Goal: Transaction & Acquisition: Purchase product/service

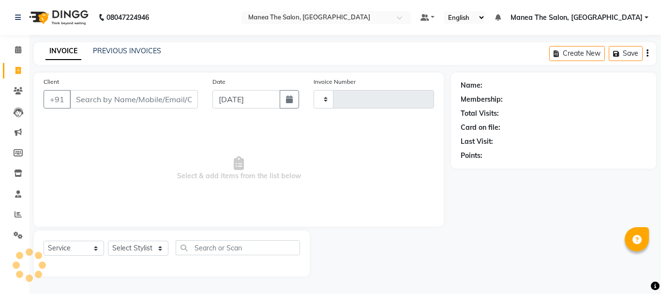
select select "service"
type input "8143717684"
click at [146, 248] on select "Select Stylist" at bounding box center [138, 251] width 60 height 15
click at [147, 225] on div "Client [PHONE_NUMBER] searching... Date [DATE] Invoice Number Select & add item…" at bounding box center [239, 151] width 410 height 157
click at [151, 246] on select "Select Stylist" at bounding box center [138, 251] width 60 height 15
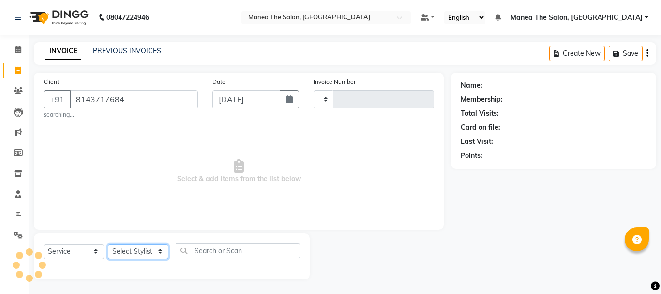
click at [149, 255] on select "Select Stylist" at bounding box center [138, 251] width 60 height 15
click at [425, 144] on span "Select & add items from the list below" at bounding box center [239, 171] width 390 height 97
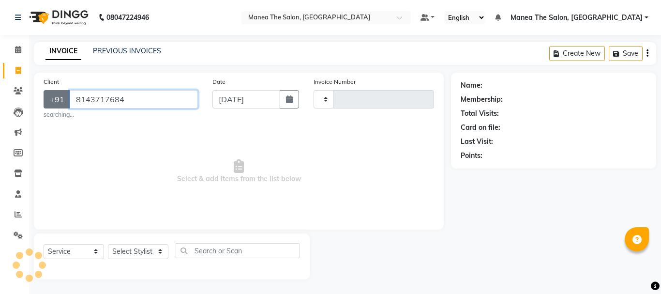
drag, startPoint x: 132, startPoint y: 101, endPoint x: 54, endPoint y: 103, distance: 77.9
click at [54, 103] on div "[PHONE_NUMBER]" at bounding box center [121, 99] width 154 height 18
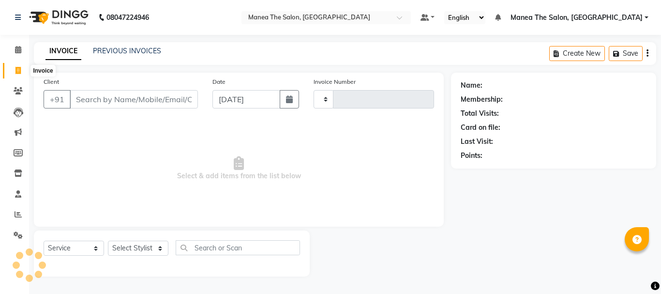
click at [18, 69] on icon at bounding box center [17, 70] width 5 height 7
select select "service"
click at [147, 102] on input "Client" at bounding box center [134, 99] width 128 height 18
click at [121, 98] on input "Client" at bounding box center [134, 99] width 128 height 18
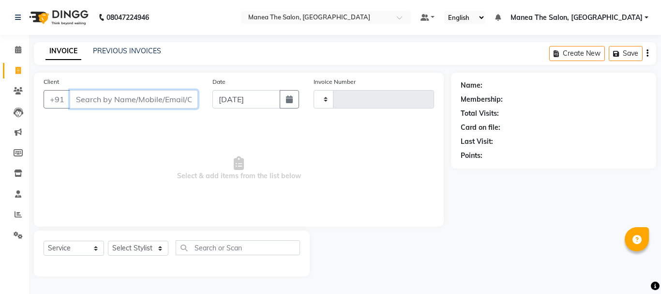
click at [90, 100] on input "Client" at bounding box center [134, 99] width 128 height 18
paste input "8143717684"
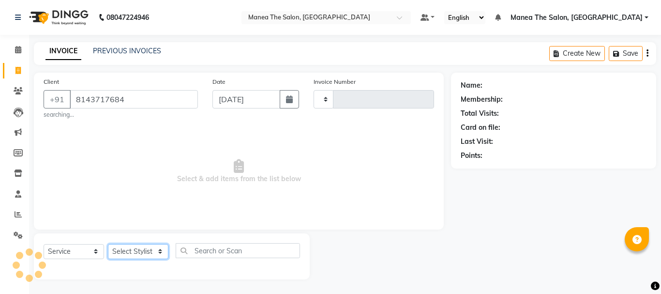
click at [132, 252] on select "Select Stylist" at bounding box center [138, 251] width 60 height 15
click at [133, 249] on select "Select Stylist" at bounding box center [138, 251] width 60 height 15
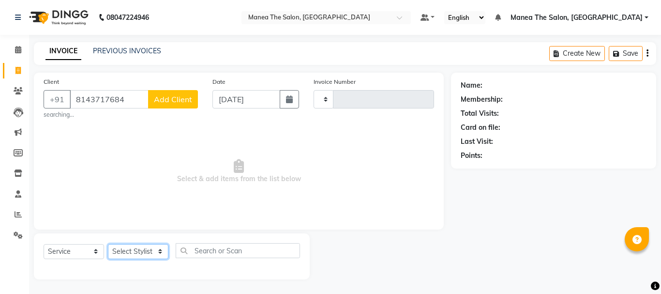
click at [133, 249] on select "Select Stylist" at bounding box center [138, 251] width 60 height 15
click at [130, 251] on select "Select Stylist" at bounding box center [138, 251] width 60 height 15
click at [131, 250] on select "Select Stylist" at bounding box center [138, 251] width 60 height 15
click at [159, 251] on select "Select Stylist" at bounding box center [138, 251] width 60 height 15
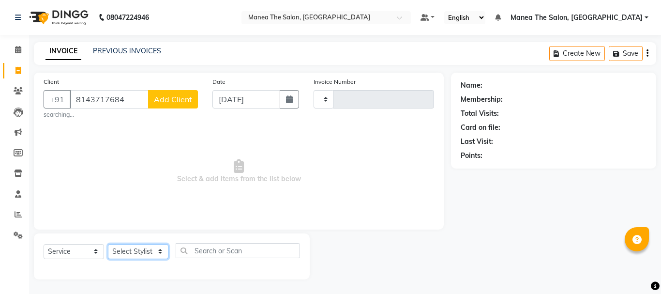
click at [159, 251] on select "Select Stylist" at bounding box center [138, 251] width 60 height 15
drag, startPoint x: 81, startPoint y: 113, endPoint x: 33, endPoint y: 116, distance: 48.5
click at [33, 116] on div "Client [PHONE_NUMBER] Add Client searching... Date [DATE] Invoice Number Select…" at bounding box center [239, 176] width 424 height 207
click at [112, 153] on span "Select & add items from the list below" at bounding box center [239, 171] width 390 height 97
click at [147, 250] on select "Select Stylist" at bounding box center [138, 251] width 60 height 15
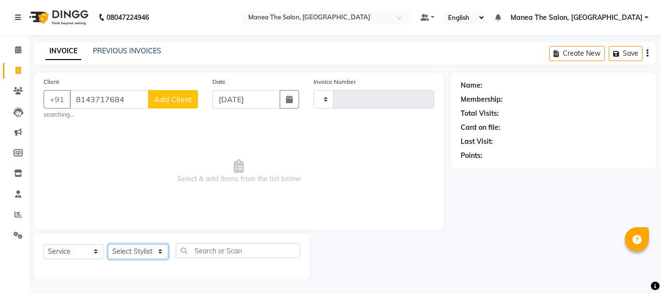
click at [147, 250] on select "Select Stylist" at bounding box center [138, 251] width 60 height 15
click at [128, 98] on input "8143717684" at bounding box center [109, 99] width 79 height 18
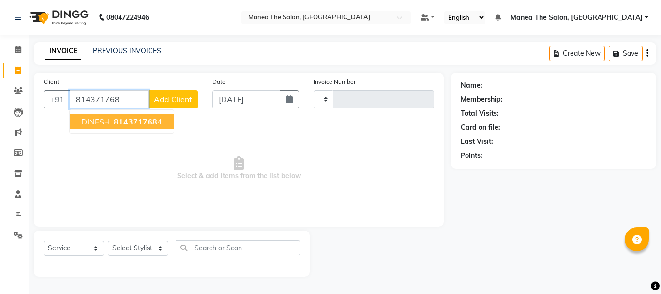
type input "8143717684"
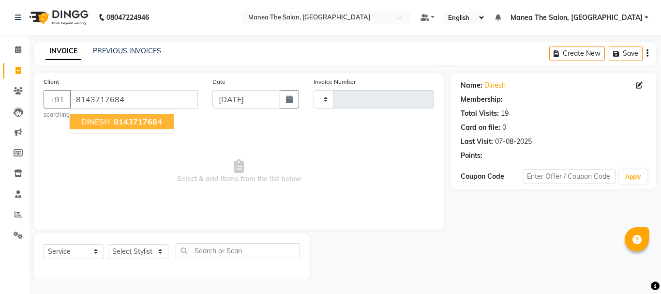
click at [124, 120] on span "814371768" at bounding box center [136, 122] width 44 height 10
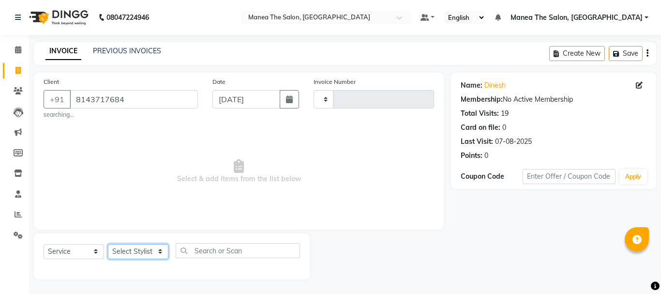
click at [130, 251] on select "Select Stylist" at bounding box center [138, 251] width 60 height 15
click at [126, 254] on select "Select Stylist" at bounding box center [138, 251] width 60 height 15
click at [126, 247] on select "Select Stylist" at bounding box center [138, 251] width 60 height 15
click at [178, 168] on span "Select & add items from the list below" at bounding box center [239, 171] width 390 height 97
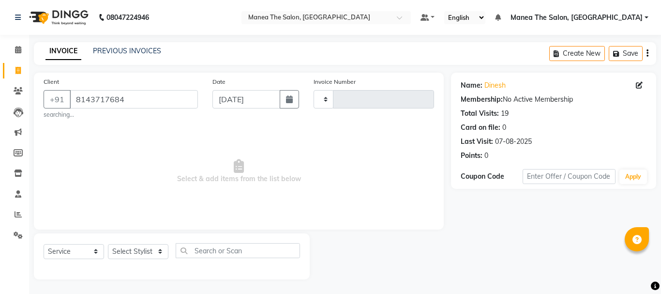
click at [178, 167] on span "Select & add items from the list below" at bounding box center [239, 171] width 390 height 97
click at [10, 215] on span at bounding box center [18, 214] width 17 height 11
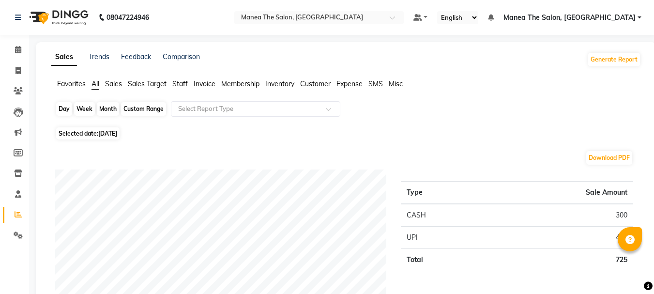
click at [69, 113] on div "Day" at bounding box center [64, 109] width 16 height 14
select select "9"
select select "2025"
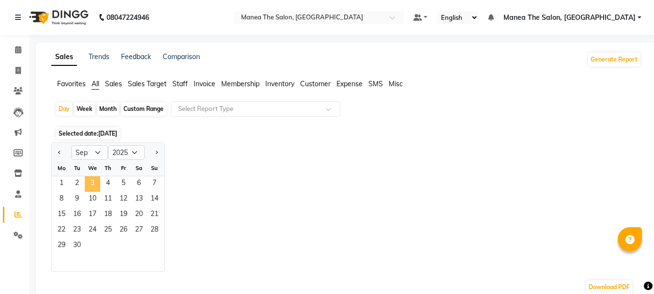
click at [90, 182] on span "3" at bounding box center [92, 183] width 15 height 15
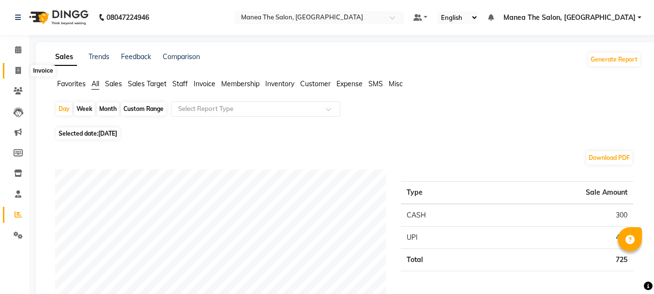
click at [13, 67] on span at bounding box center [18, 70] width 17 height 11
select select "service"
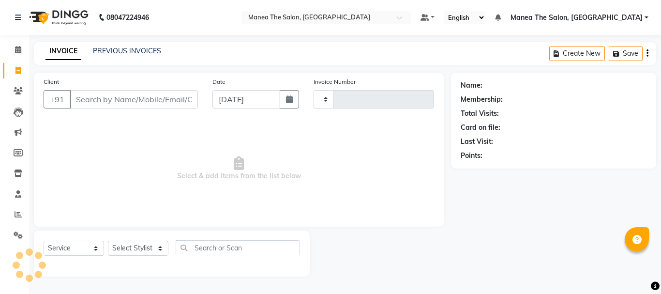
type input "2015"
select select "7351"
click at [99, 91] on input "Client" at bounding box center [134, 99] width 128 height 18
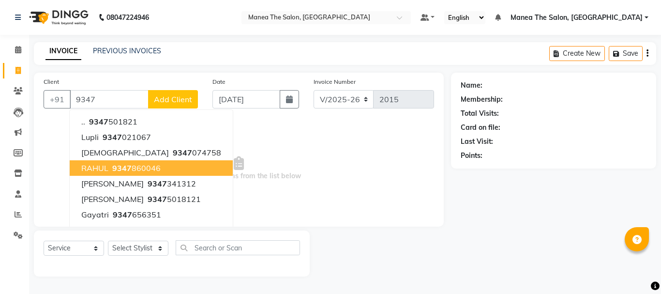
click at [115, 165] on span "9347" at bounding box center [121, 168] width 19 height 10
type input "9347860046"
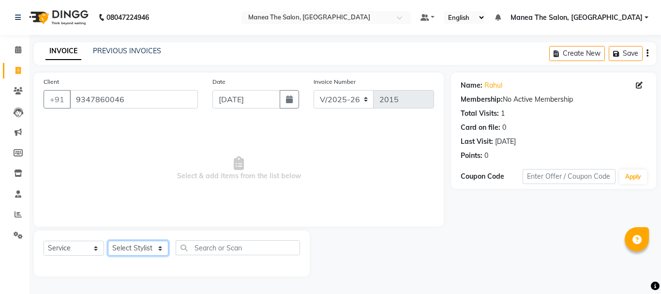
click at [155, 251] on select "Select Stylist [PERSON_NAME] Divya [PERSON_NAME] Renuka [PERSON_NAME]" at bounding box center [138, 247] width 60 height 15
select select "63576"
click at [108, 240] on select "Select Stylist [PERSON_NAME] Divya [PERSON_NAME] Renuka [PERSON_NAME]" at bounding box center [138, 247] width 60 height 15
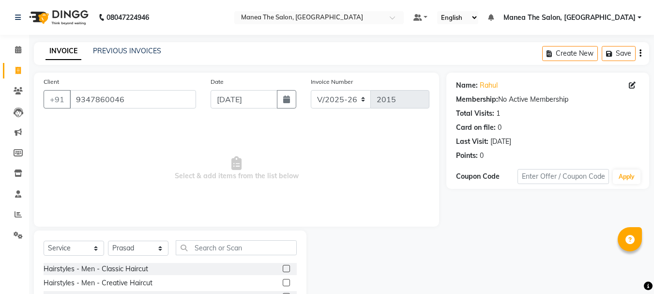
click at [283, 267] on label at bounding box center [286, 268] width 7 height 7
click at [283, 267] on input "checkbox" at bounding box center [286, 269] width 6 height 6
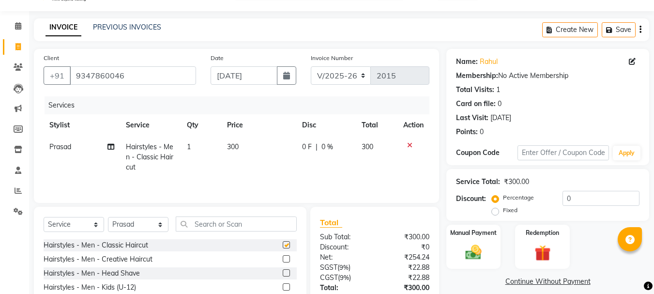
checkbox input "false"
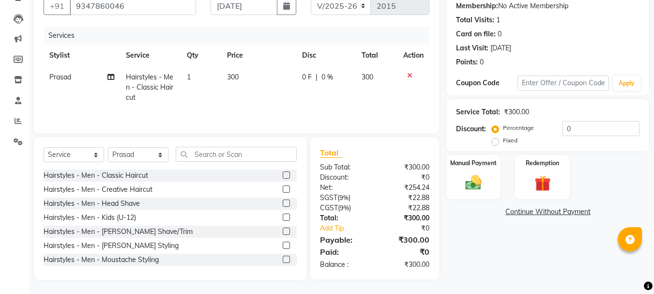
scroll to position [94, 0]
click at [283, 231] on label at bounding box center [286, 230] width 7 height 7
click at [283, 231] on input "checkbox" at bounding box center [286, 231] width 6 height 6
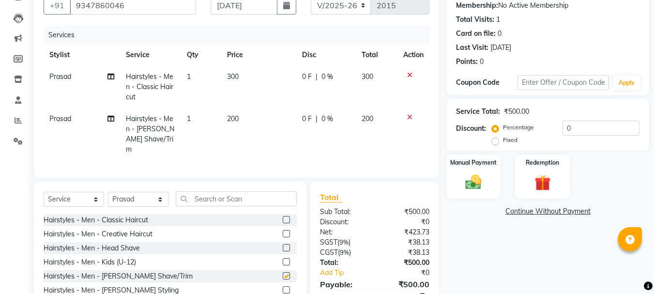
checkbox input "false"
click at [603, 127] on input "0" at bounding box center [600, 127] width 77 height 15
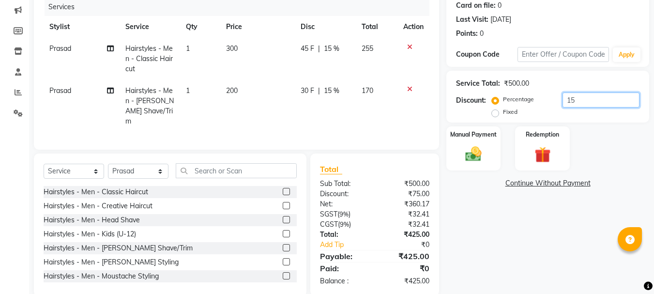
scroll to position [136, 0]
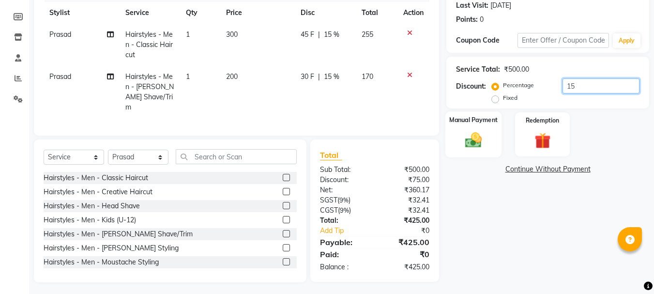
type input "15"
click at [479, 130] on div "Manual Payment" at bounding box center [473, 134] width 57 height 46
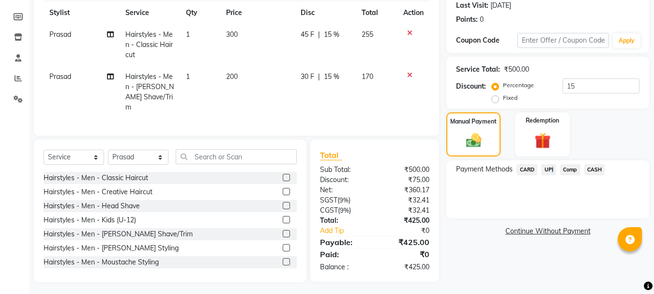
click at [550, 169] on span "UPI" at bounding box center [548, 169] width 15 height 11
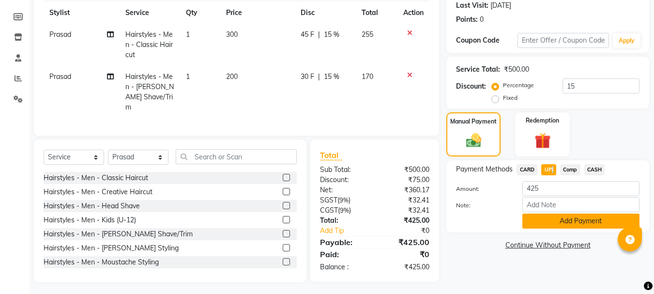
click at [568, 221] on button "Add Payment" at bounding box center [580, 220] width 117 height 15
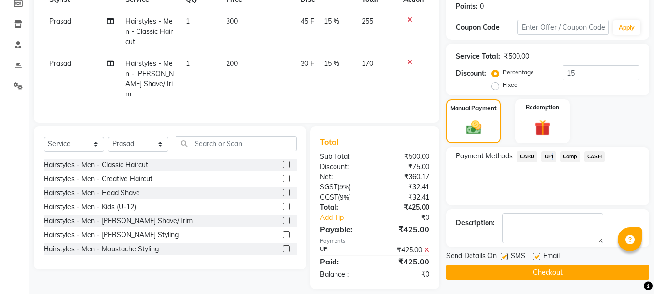
scroll to position [156, 0]
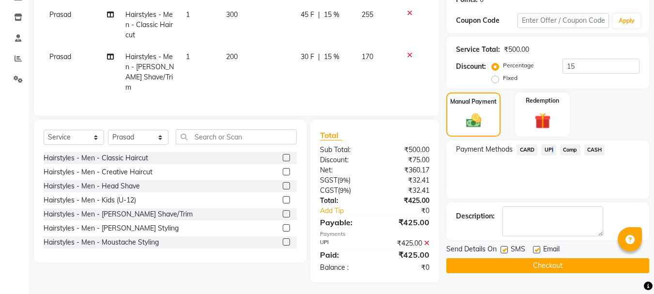
click at [545, 265] on button "Checkout" at bounding box center [547, 265] width 203 height 15
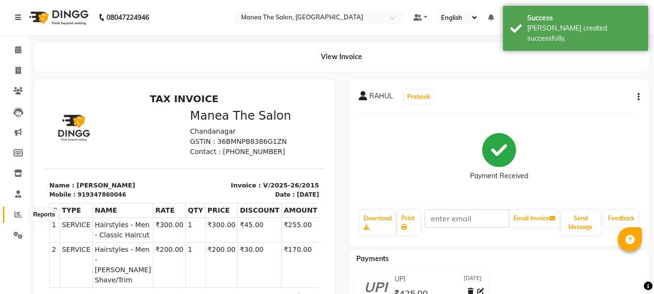
click at [22, 211] on span at bounding box center [18, 214] width 17 height 11
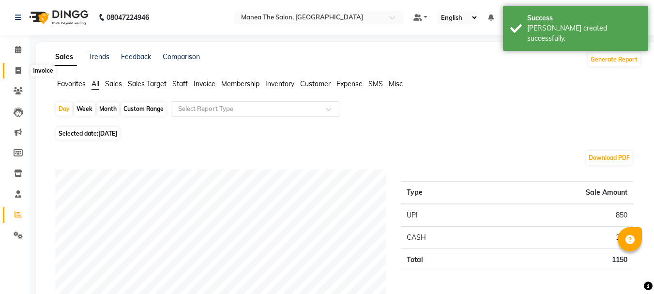
click at [12, 69] on span at bounding box center [18, 70] width 17 height 11
select select "7351"
select select "service"
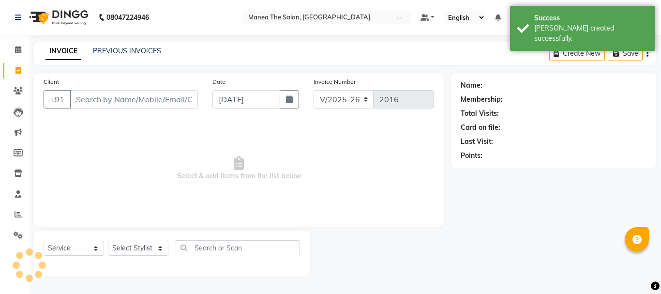
click at [98, 94] on input "Client" at bounding box center [134, 99] width 128 height 18
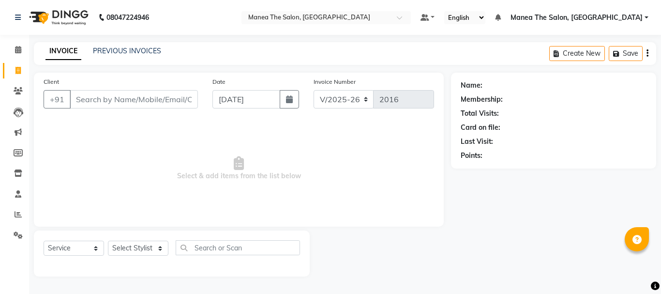
click at [134, 96] on input "Client" at bounding box center [134, 99] width 128 height 18
click at [134, 96] on input "97" at bounding box center [134, 99] width 128 height 18
type input "9711321832"
click at [191, 109] on div "Client [PHONE_NUMBER] Add Client" at bounding box center [120, 96] width 169 height 40
click at [190, 106] on button "Add Client" at bounding box center [173, 99] width 50 height 18
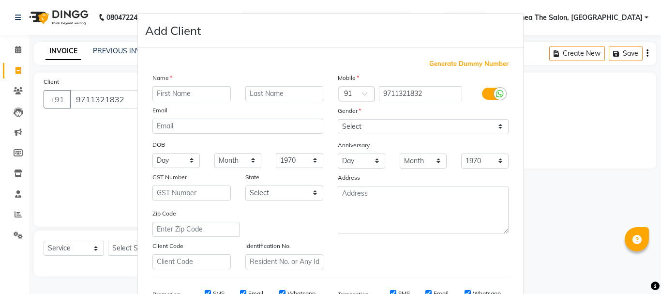
click at [193, 92] on input "text" at bounding box center [191, 93] width 78 height 15
type input "."
click at [278, 94] on input "text" at bounding box center [284, 93] width 78 height 15
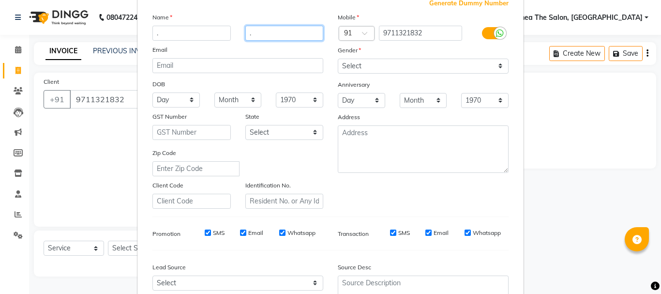
scroll to position [56, 0]
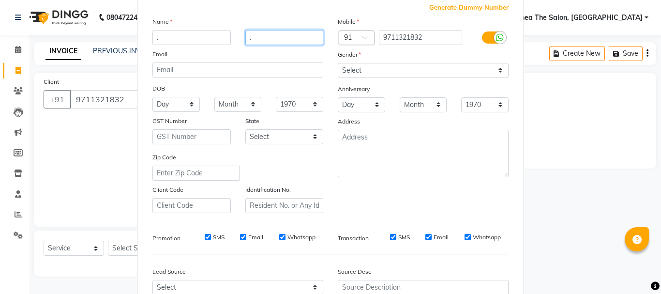
type input "."
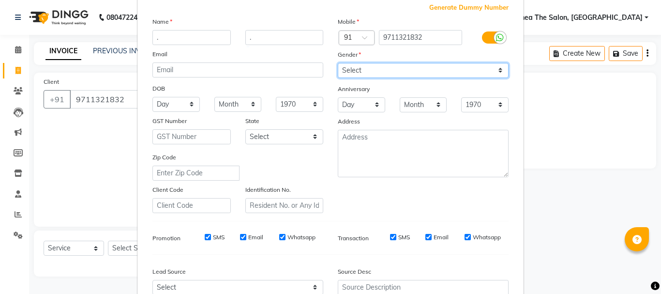
click at [431, 67] on select "Select [DEMOGRAPHIC_DATA] [DEMOGRAPHIC_DATA] Other Prefer Not To Say" at bounding box center [423, 70] width 171 height 15
select select "[DEMOGRAPHIC_DATA]"
click at [338, 63] on select "Select [DEMOGRAPHIC_DATA] [DEMOGRAPHIC_DATA] Other Prefer Not To Say" at bounding box center [423, 70] width 171 height 15
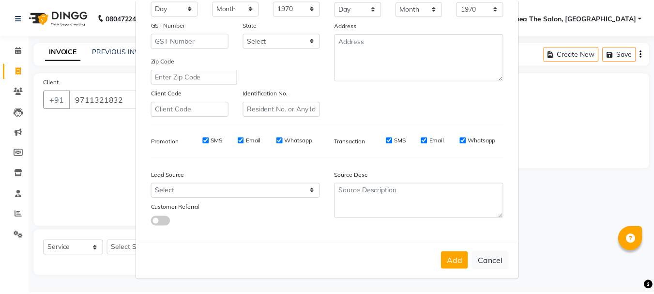
scroll to position [153, 0]
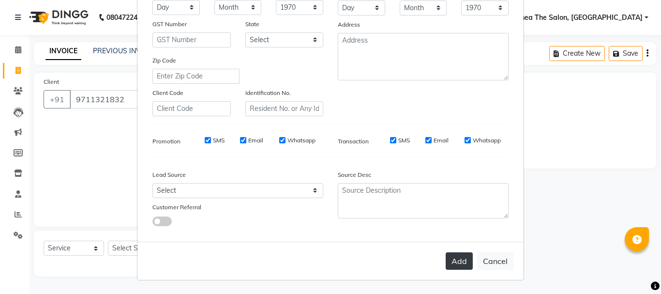
click at [459, 257] on button "Add" at bounding box center [459, 260] width 27 height 17
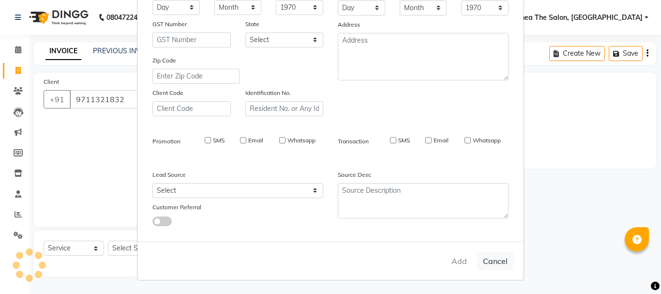
select select
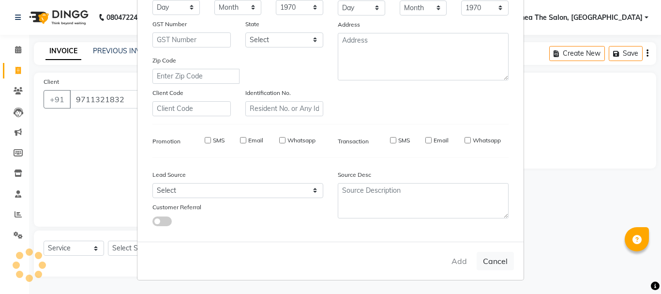
select select
checkbox input "false"
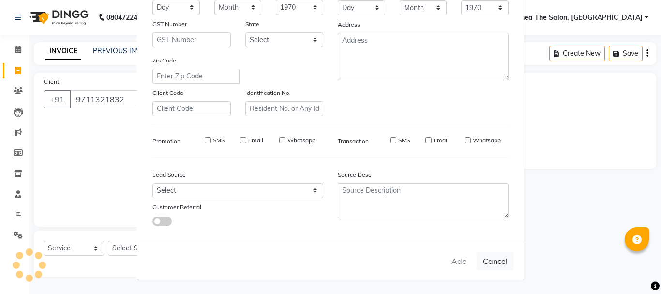
checkbox input "false"
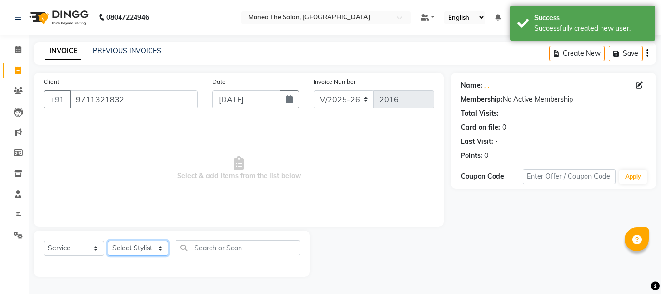
click at [136, 247] on select "Select Stylist [PERSON_NAME] Divya [PERSON_NAME] Renuka [PERSON_NAME]" at bounding box center [138, 247] width 60 height 15
select select "63576"
click at [108, 240] on select "Select Stylist [PERSON_NAME] Divya [PERSON_NAME] Renuka [PERSON_NAME]" at bounding box center [138, 247] width 60 height 15
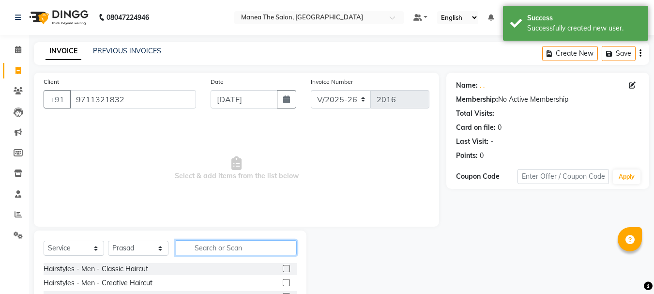
click at [264, 241] on input "text" at bounding box center [236, 247] width 121 height 15
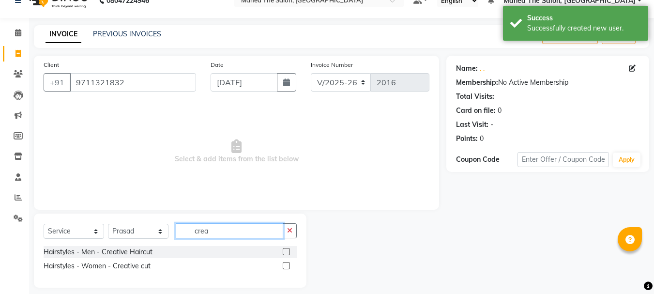
scroll to position [25, 0]
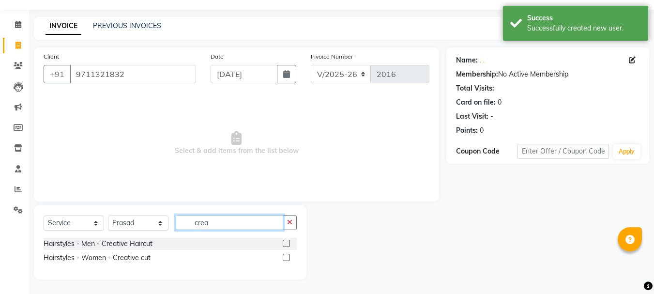
type input "crea"
click at [287, 254] on label at bounding box center [286, 256] width 7 height 7
click at [287, 254] on input "checkbox" at bounding box center [286, 257] width 6 height 6
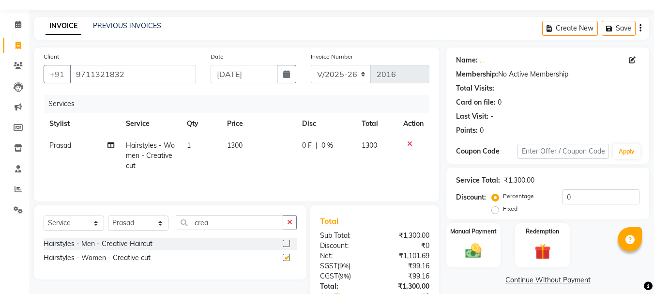
checkbox input "false"
click at [589, 201] on input "0" at bounding box center [600, 196] width 77 height 15
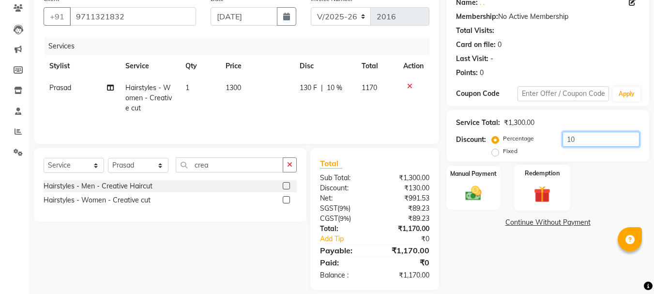
scroll to position [93, 0]
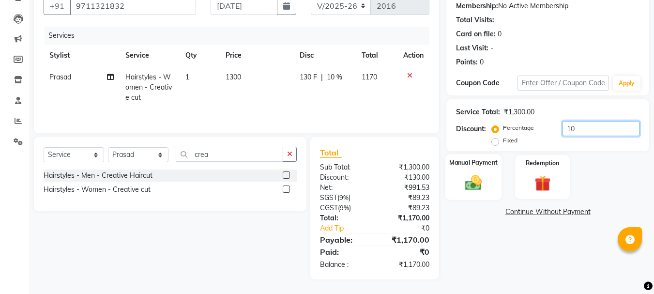
type input "10"
click at [467, 172] on div "Manual Payment" at bounding box center [473, 177] width 57 height 46
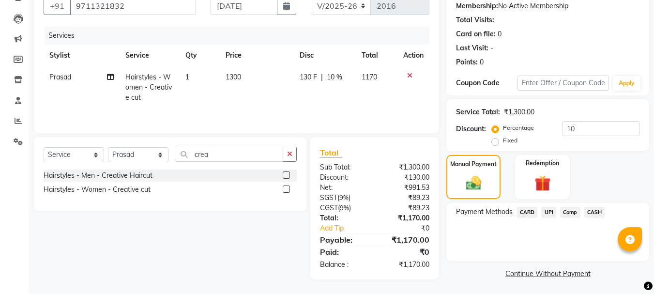
click at [552, 212] on span "UPI" at bounding box center [548, 212] width 15 height 11
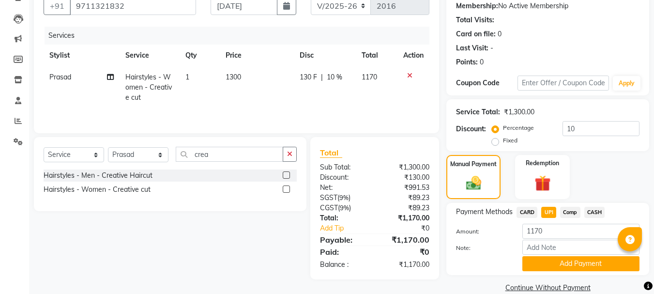
scroll to position [109, 0]
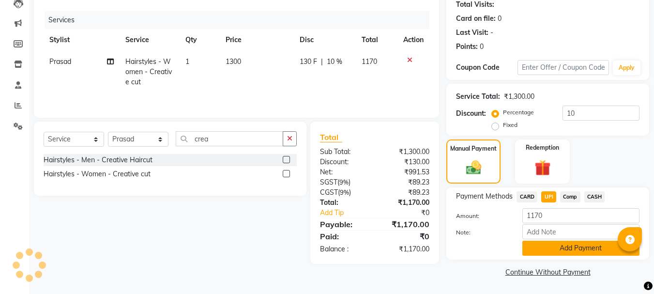
click at [561, 250] on button "Add Payment" at bounding box center [580, 247] width 117 height 15
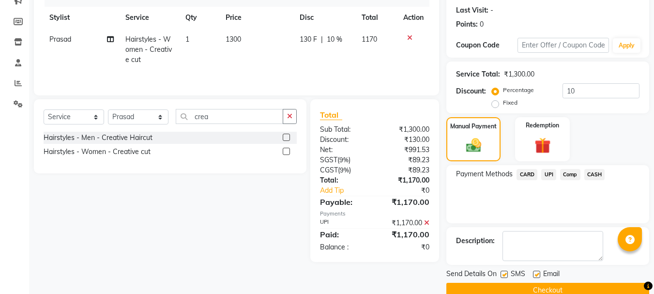
scroll to position [149, 0]
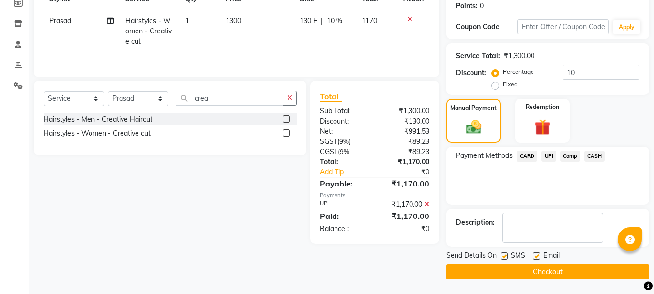
click at [563, 269] on button "Checkout" at bounding box center [547, 271] width 203 height 15
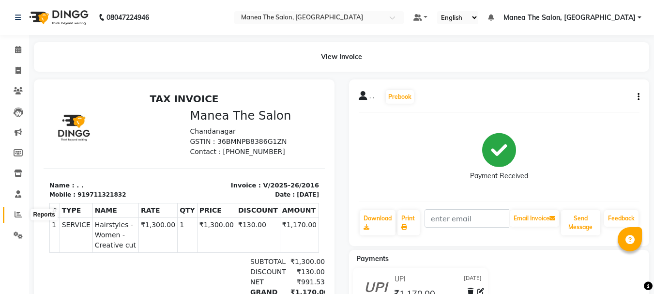
click at [17, 215] on icon at bounding box center [18, 213] width 7 height 7
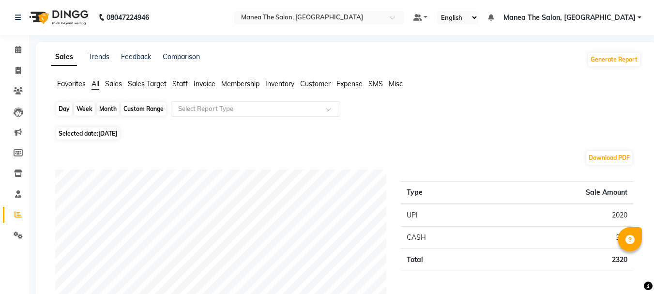
click at [64, 110] on div "Day" at bounding box center [64, 109] width 16 height 14
select select "9"
select select "2025"
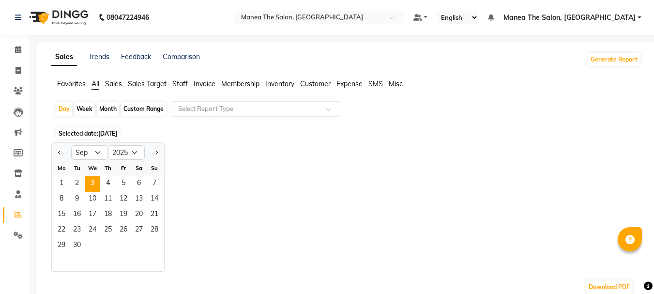
click at [104, 110] on div "Month" at bounding box center [108, 109] width 22 height 14
select select "9"
select select "2025"
click at [104, 110] on div "Month" at bounding box center [108, 109] width 22 height 14
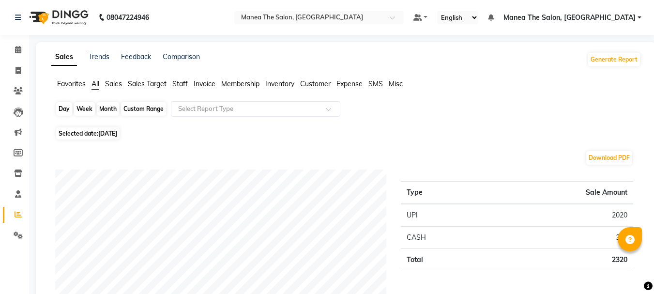
click at [109, 104] on div "Month" at bounding box center [108, 109] width 22 height 14
select select "9"
select select "2025"
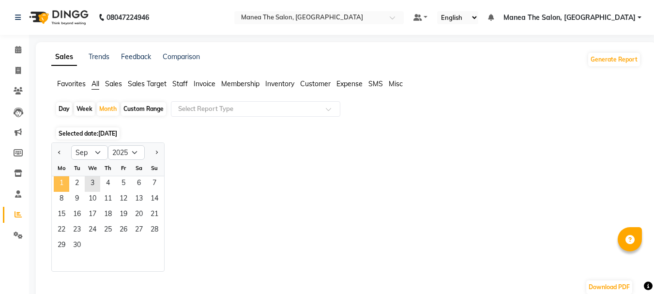
click at [65, 183] on span "1" at bounding box center [61, 183] width 15 height 15
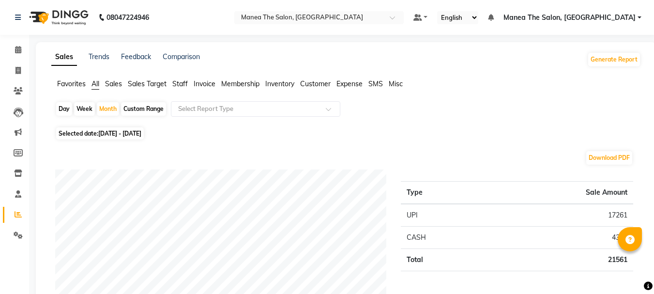
click at [67, 114] on div "Day" at bounding box center [64, 109] width 16 height 14
select select "9"
select select "2025"
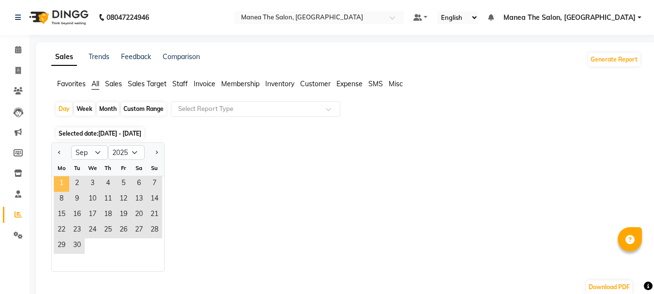
click at [61, 184] on span "1" at bounding box center [61, 183] width 15 height 15
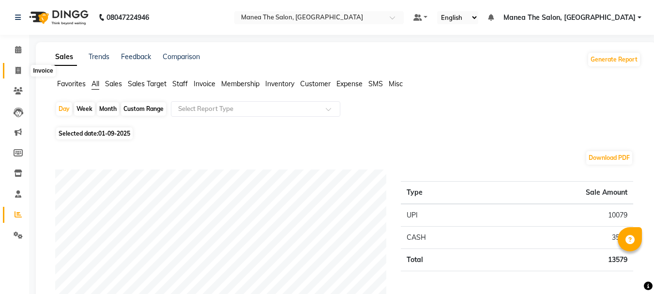
click at [26, 72] on span at bounding box center [18, 70] width 17 height 11
select select "service"
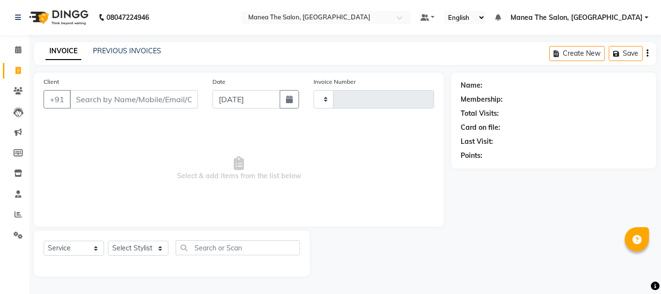
type input "2017"
select select "7351"
